Goal: Task Accomplishment & Management: Complete application form

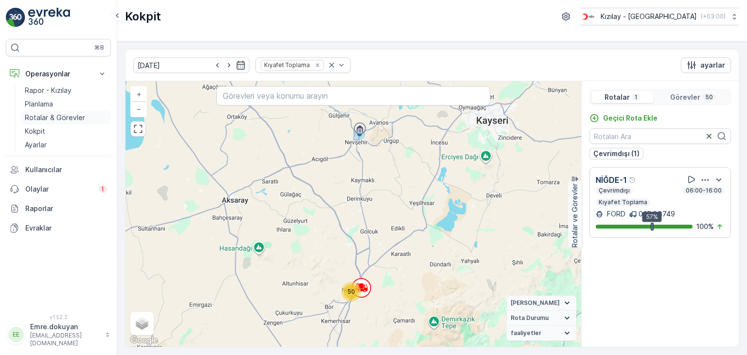
drag, startPoint x: 0, startPoint y: 0, endPoint x: 52, endPoint y: 121, distance: 131.1
click at [52, 121] on p "Rotalar & Görevler" at bounding box center [55, 118] width 60 height 10
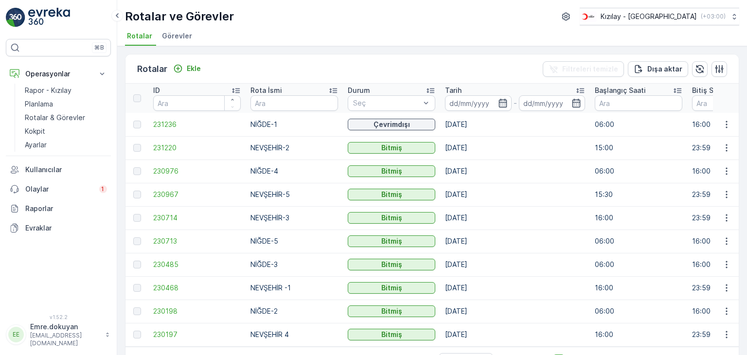
click at [533, 226] on td "[DATE]" at bounding box center [515, 217] width 150 height 23
click at [199, 68] on p "Ekle" at bounding box center [194, 69] width 14 height 10
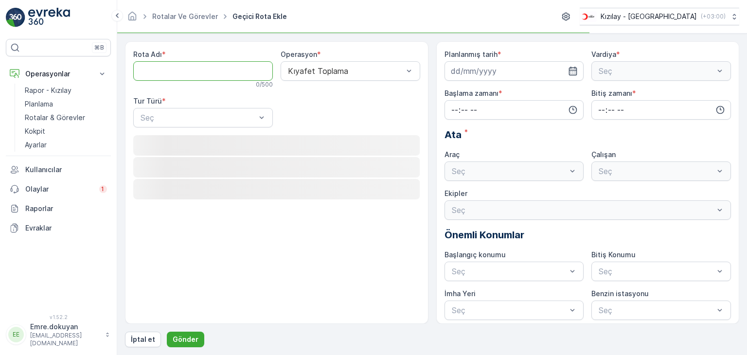
click at [197, 69] on Adı "Rota Adı" at bounding box center [203, 70] width 140 height 19
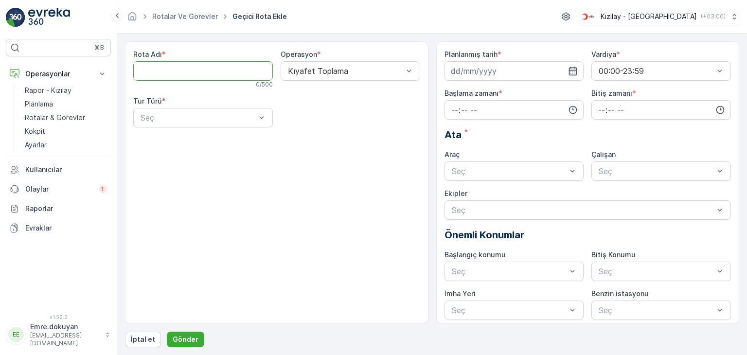
type Adı "NEVŞEHİR 4"
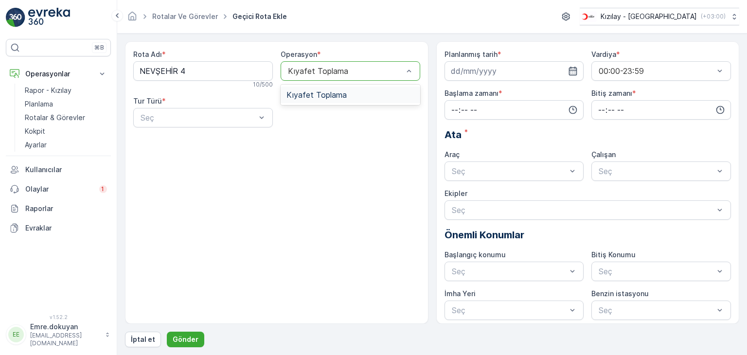
click at [313, 92] on span "Kıyafet Toplama" at bounding box center [316, 94] width 60 height 9
click at [182, 138] on div "Statik" at bounding box center [203, 141] width 128 height 9
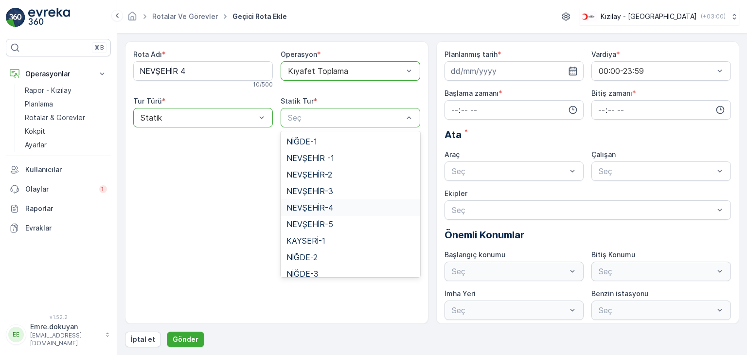
click at [327, 208] on span "NEVŞEHİR-4" at bounding box center [309, 207] width 47 height 9
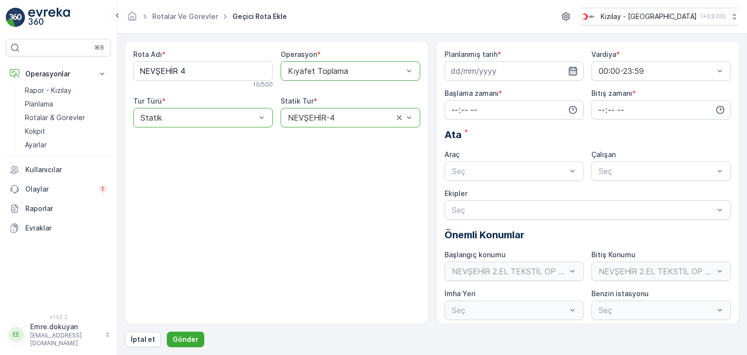
click at [571, 70] on icon "button" at bounding box center [573, 71] width 8 height 9
click at [462, 171] on div "13" at bounding box center [461, 171] width 16 height 16
type input "[DATE]"
click at [453, 106] on input "time" at bounding box center [514, 109] width 140 height 19
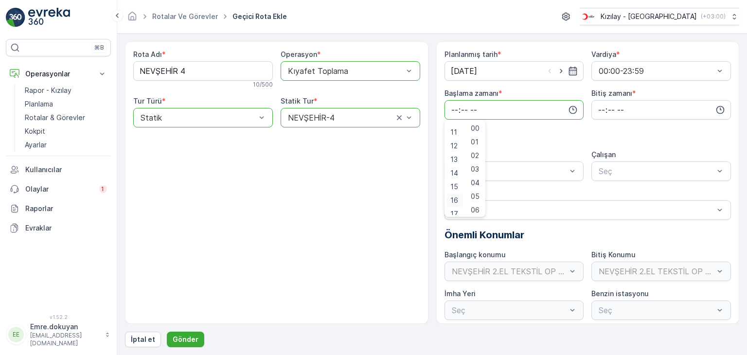
click at [455, 200] on span "16" at bounding box center [454, 200] width 8 height 10
type input "16:00"
click at [477, 125] on span "00" at bounding box center [475, 129] width 9 height 10
click at [598, 106] on input "time" at bounding box center [661, 109] width 140 height 19
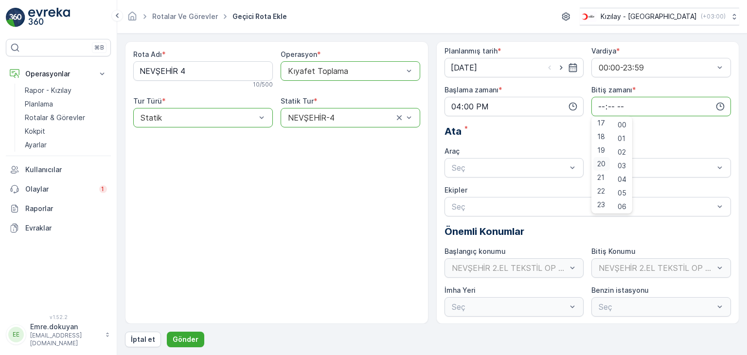
scroll to position [4, 0]
click at [601, 203] on span "23" at bounding box center [601, 204] width 8 height 10
click at [622, 201] on span "59" at bounding box center [622, 204] width 9 height 10
type input "23:59"
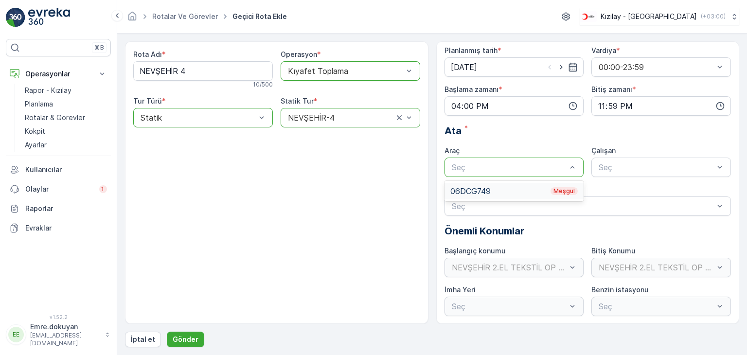
click at [532, 189] on div "06DCG749 Meşgul" at bounding box center [514, 191] width 128 height 9
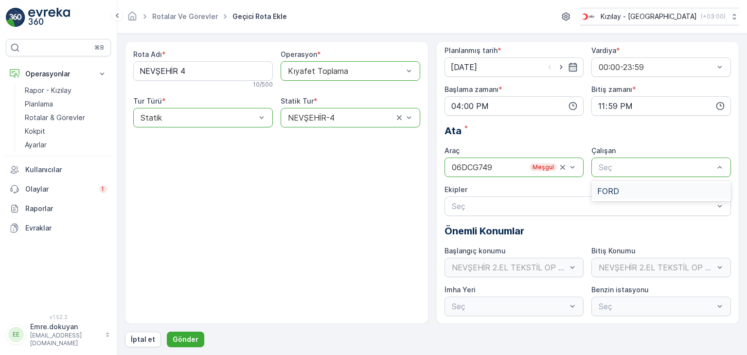
click at [616, 188] on span "FORD" at bounding box center [608, 191] width 22 height 9
click at [187, 336] on p "Gönder" at bounding box center [186, 340] width 26 height 10
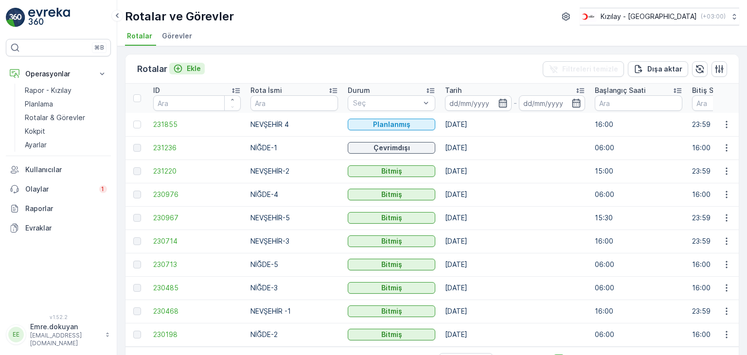
click at [200, 66] on p "Ekle" at bounding box center [194, 69] width 14 height 10
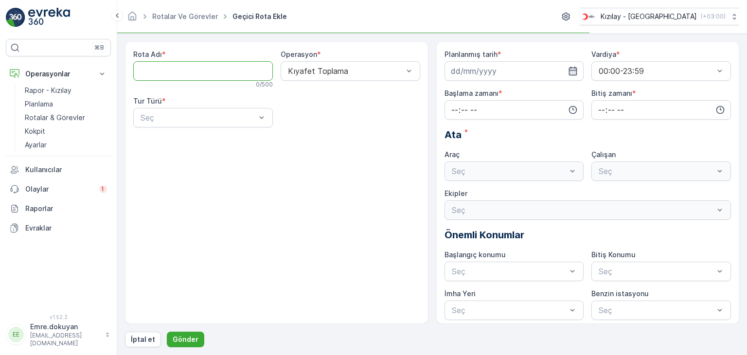
click at [217, 74] on Adı "Rota Adı" at bounding box center [203, 70] width 140 height 19
type Adı "NİĞDE-2"
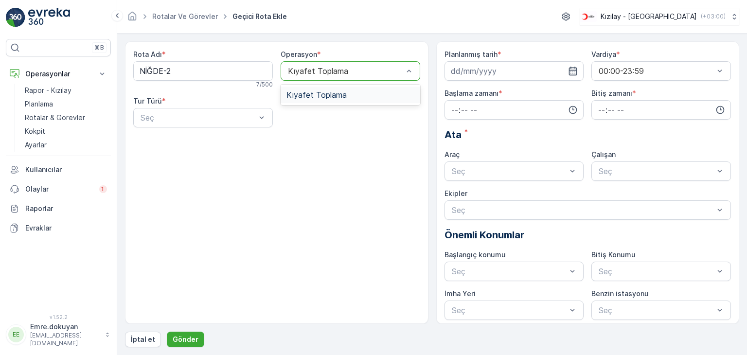
click at [347, 96] on div "Kıyafet Toplama" at bounding box center [350, 94] width 128 height 9
click at [186, 141] on div "Statik" at bounding box center [203, 141] width 128 height 9
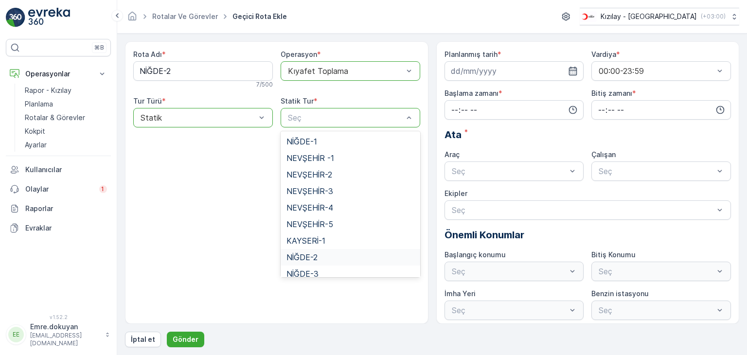
click at [315, 255] on span "NİĞDE-2" at bounding box center [301, 257] width 31 height 9
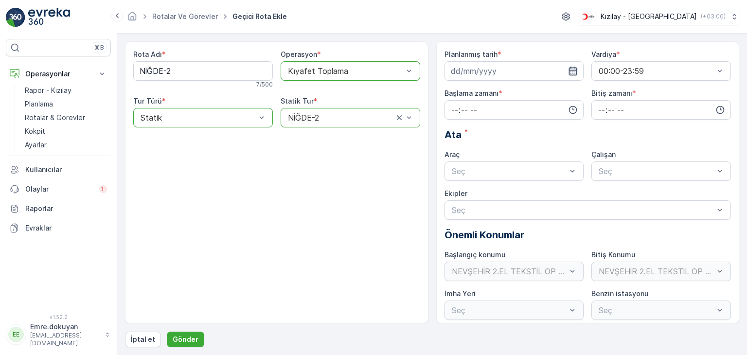
click at [573, 71] on icon "button" at bounding box center [573, 71] width 10 height 10
click at [477, 171] on div "14" at bounding box center [479, 171] width 16 height 16
type input "[DATE]"
click at [451, 110] on input "time" at bounding box center [514, 109] width 140 height 19
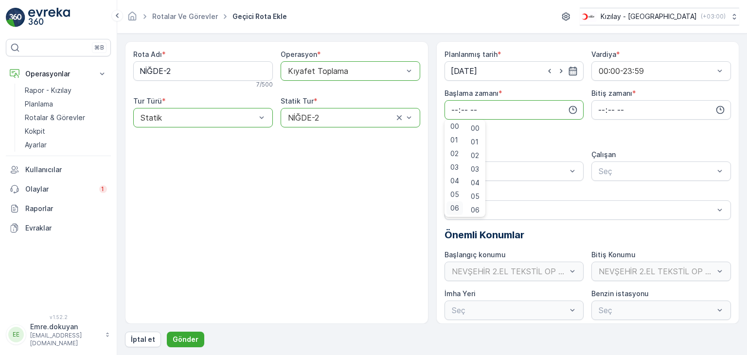
click at [453, 207] on span "06" at bounding box center [454, 208] width 9 height 10
type input "06:00"
click at [476, 128] on span "00" at bounding box center [475, 129] width 9 height 10
click at [597, 107] on input "time" at bounding box center [661, 109] width 140 height 19
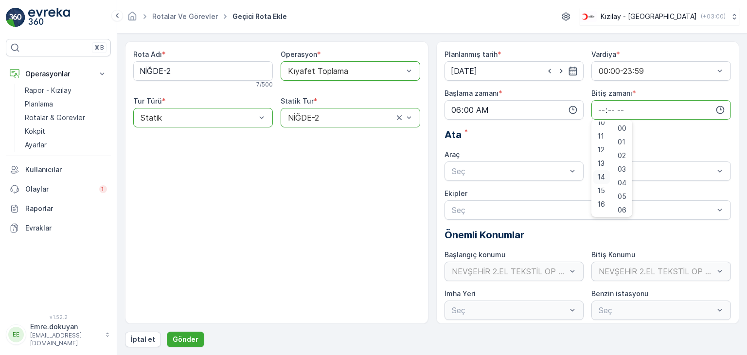
scroll to position [146, 0]
click at [601, 198] on span "16" at bounding box center [601, 200] width 8 height 10
type input "16:00"
click at [626, 129] on span "00" at bounding box center [622, 129] width 9 height 10
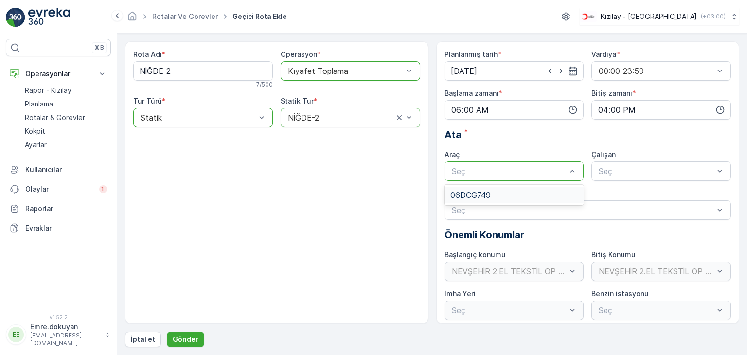
click at [515, 189] on div "06DCG749" at bounding box center [514, 195] width 140 height 17
click at [613, 194] on span "FORD" at bounding box center [608, 195] width 22 height 9
click at [185, 339] on p "Gönder" at bounding box center [186, 340] width 26 height 10
